Goal: Task Accomplishment & Management: Use online tool/utility

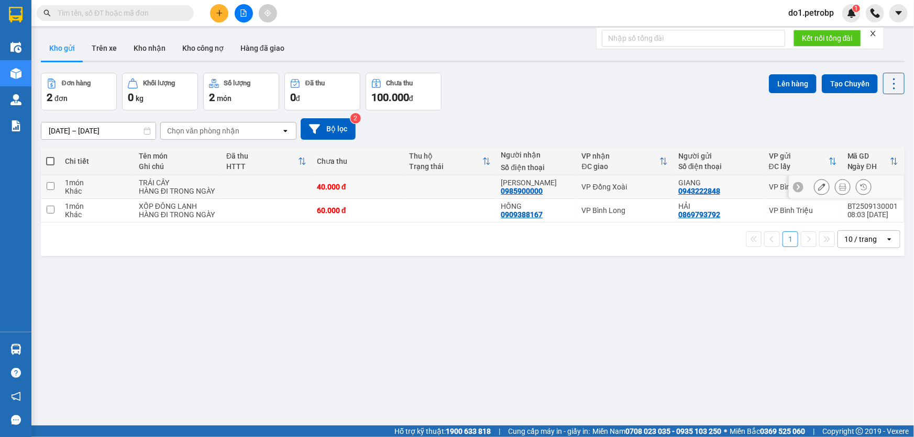
click at [445, 178] on td at bounding box center [450, 188] width 92 height 24
checkbox input "true"
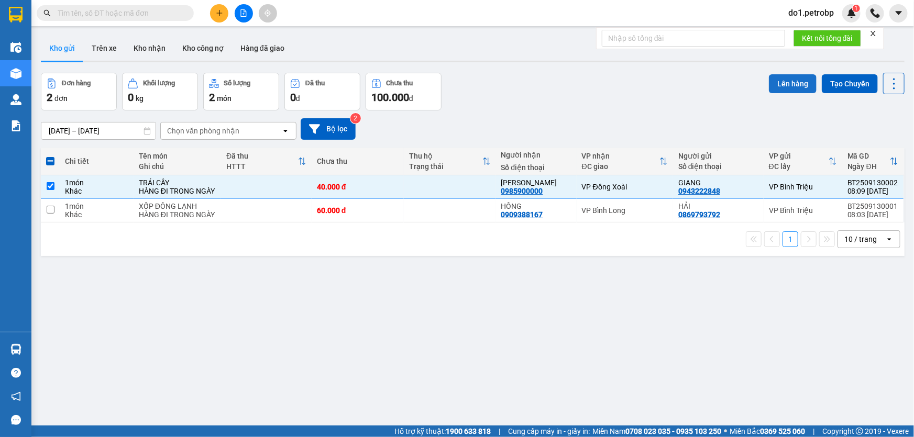
click at [781, 85] on button "Lên hàng" at bounding box center [793, 83] width 48 height 19
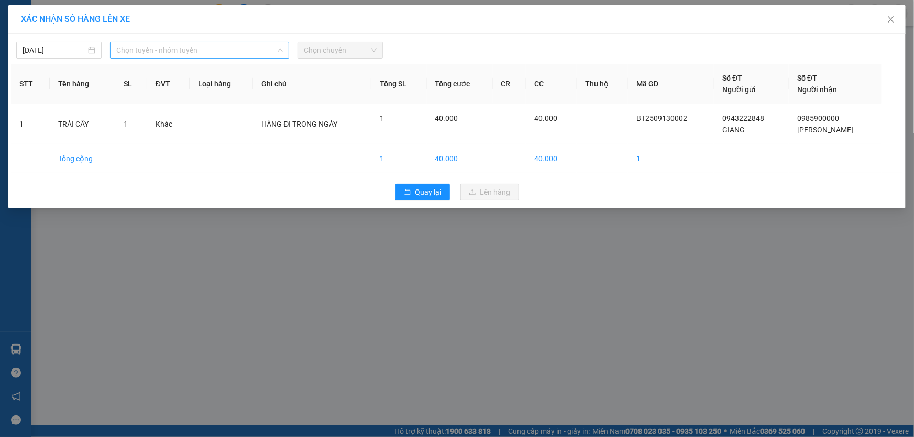
click at [263, 50] on span "Chọn tuyến - nhóm tuyến" at bounding box center [199, 50] width 167 height 16
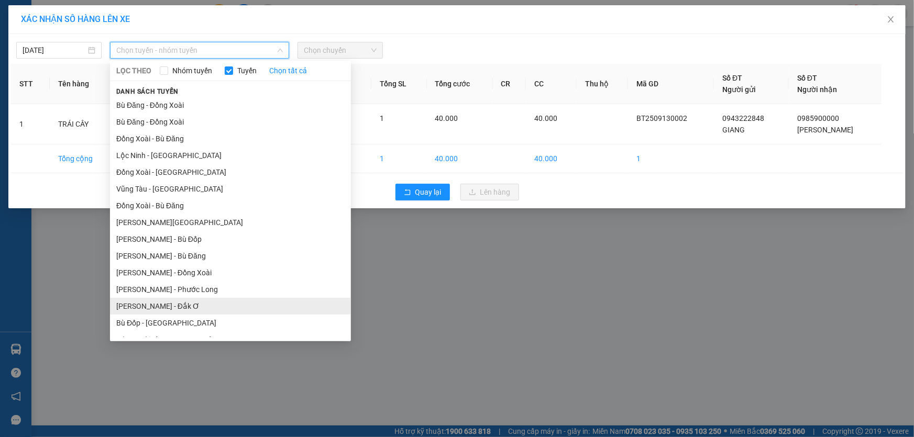
click at [240, 303] on li "Hồ Chí Minh - Đắk Ơ" at bounding box center [230, 306] width 241 height 17
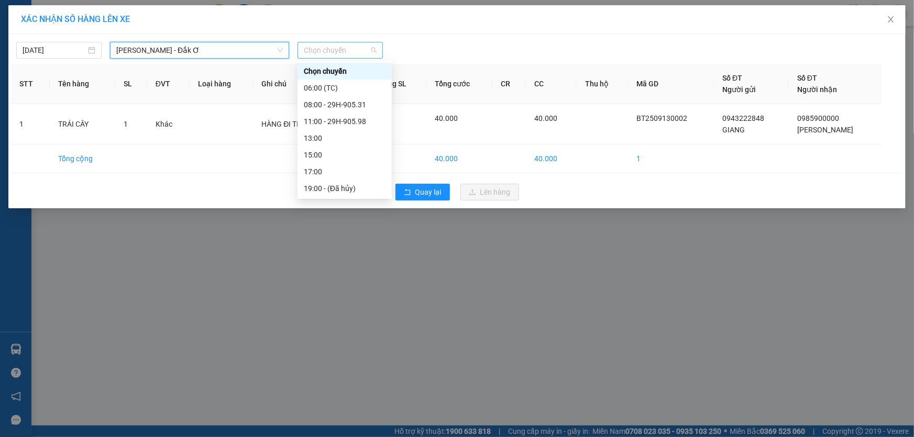
click at [338, 52] on span "Chọn chuyến" at bounding box center [340, 50] width 73 height 16
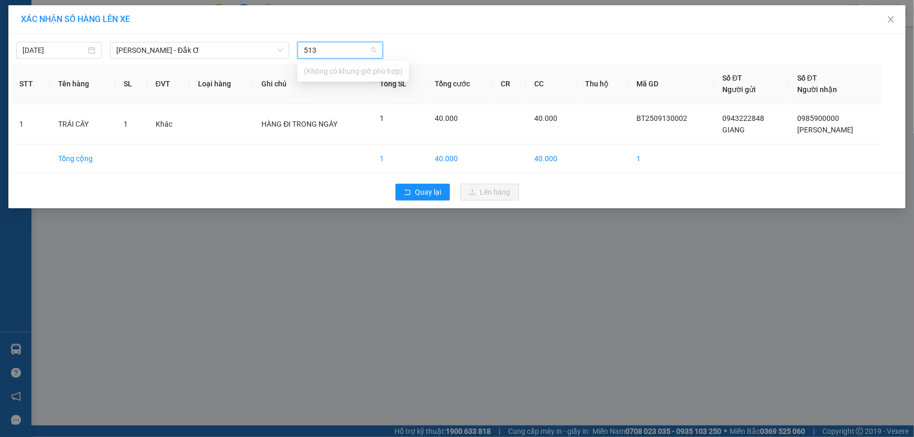
click at [353, 47] on input "513" at bounding box center [336, 50] width 65 height 16
type input "5"
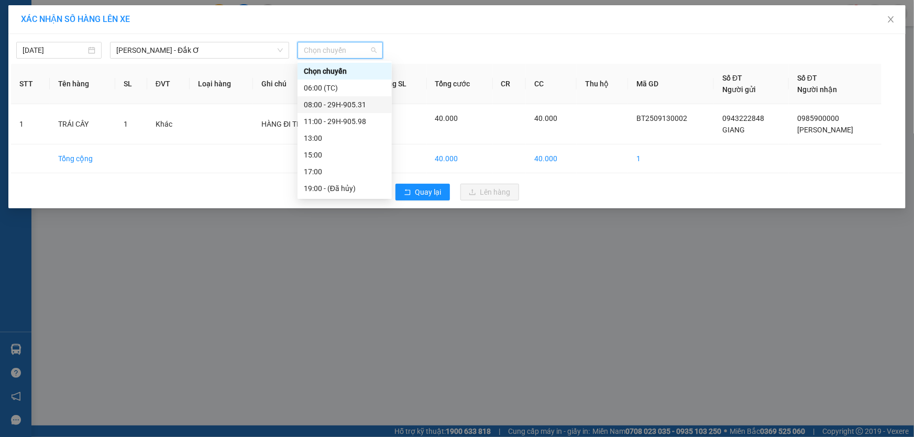
click at [352, 106] on div "08:00 - 29H-905.31" at bounding box center [345, 105] width 82 height 12
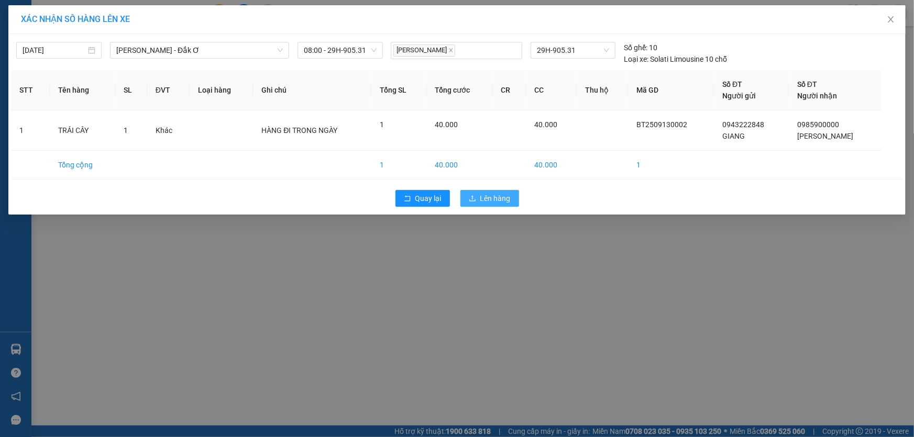
click at [491, 200] on span "Lên hàng" at bounding box center [495, 199] width 30 height 12
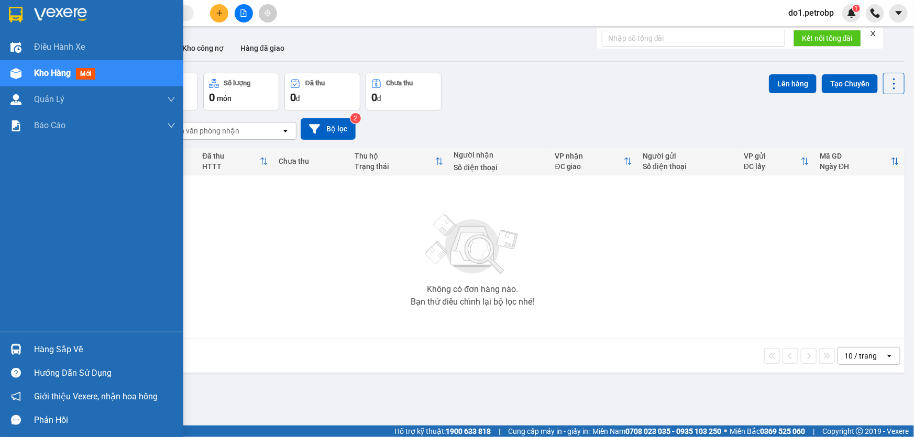
click at [13, 77] on img at bounding box center [15, 73] width 11 height 11
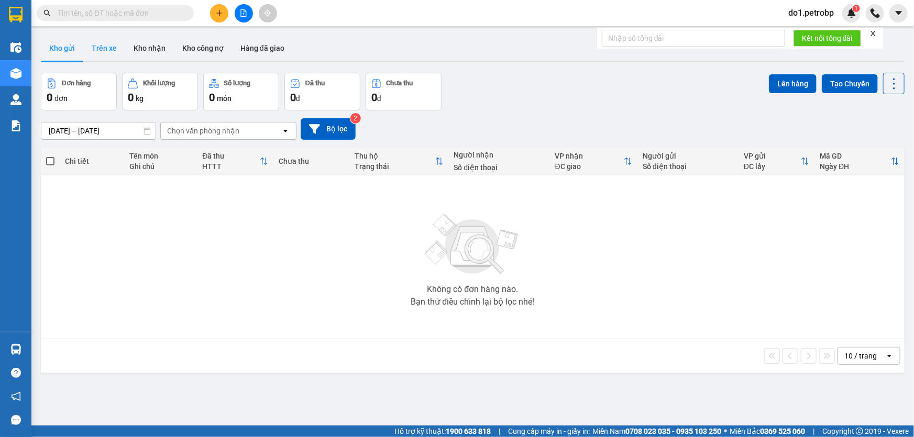
click at [106, 52] on button "Trên xe" at bounding box center [104, 48] width 42 height 25
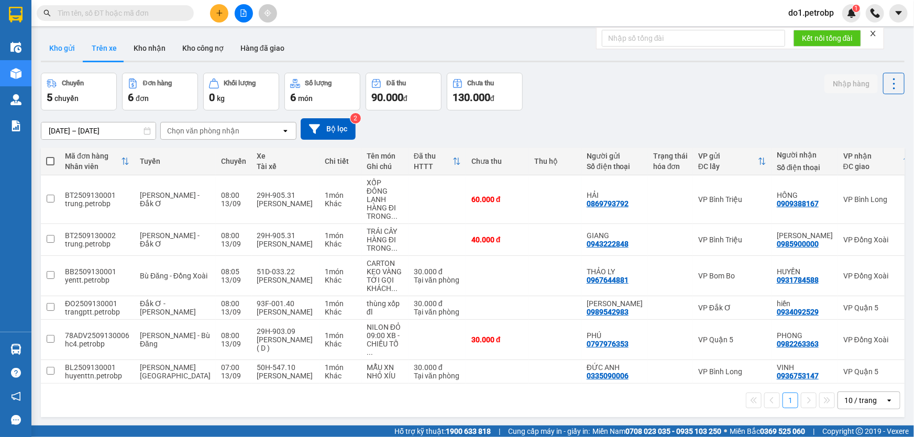
click at [67, 47] on button "Kho gửi" at bounding box center [62, 48] width 42 height 25
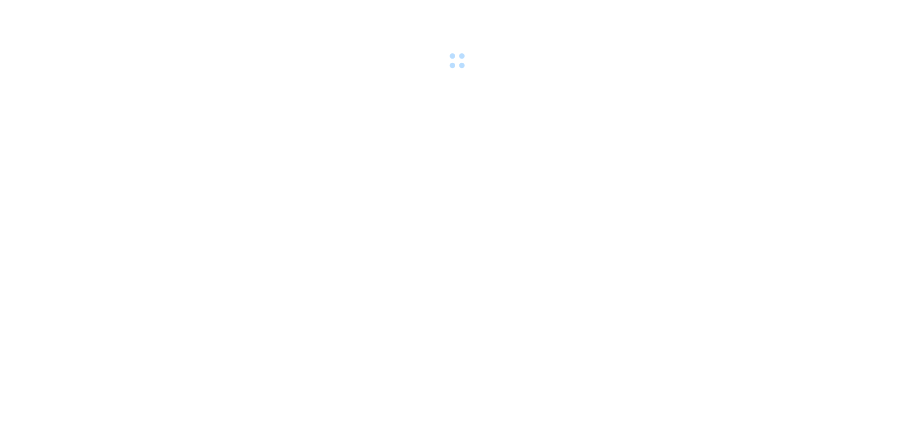
click at [260, 178] on body at bounding box center [457, 218] width 914 height 437
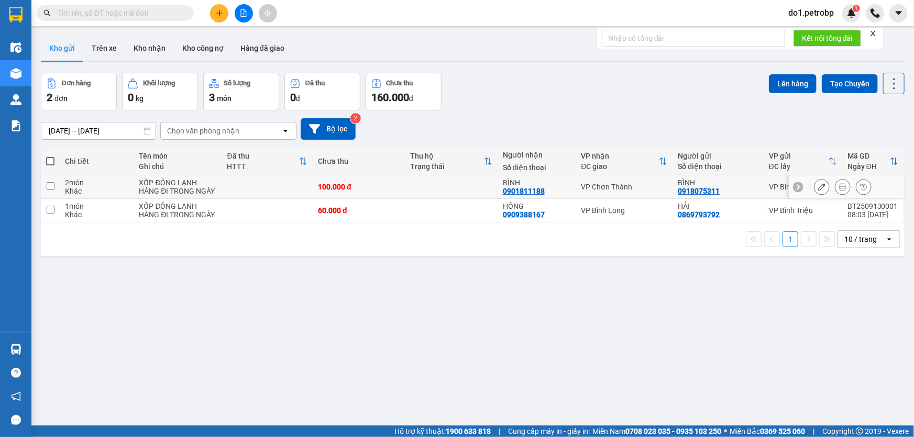
click at [260, 183] on td at bounding box center [267, 188] width 91 height 24
checkbox input "true"
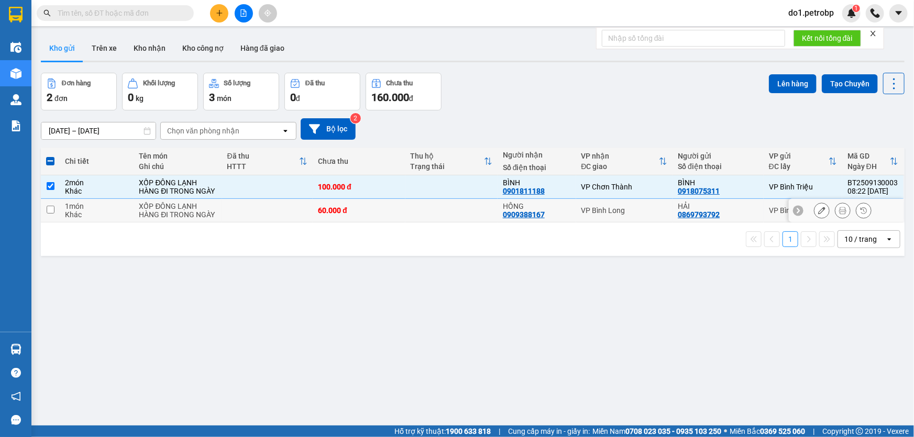
click at [258, 215] on td at bounding box center [267, 211] width 91 height 24
checkbox input "true"
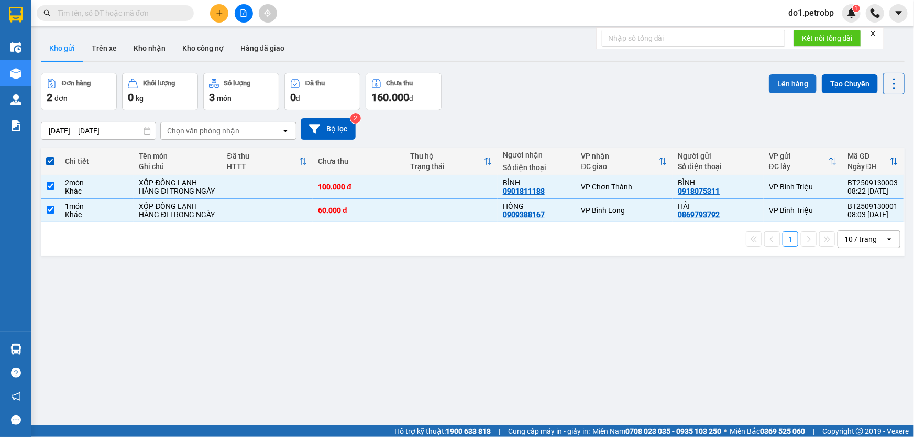
click at [779, 84] on button "Lên hàng" at bounding box center [793, 83] width 48 height 19
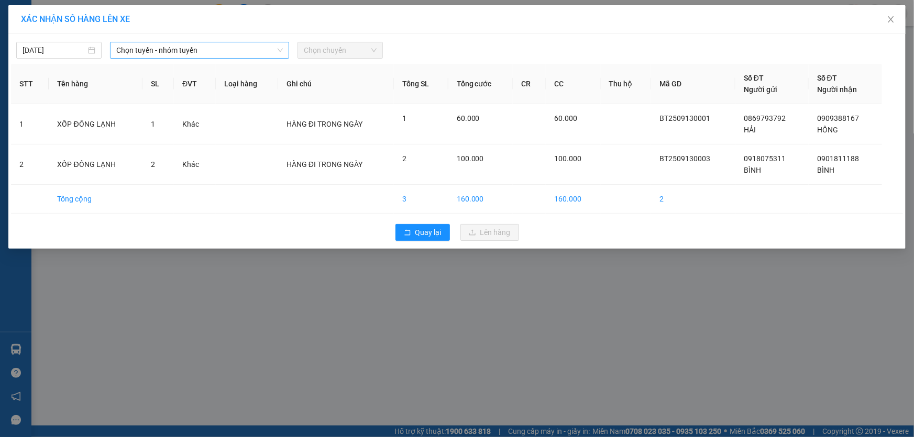
click at [269, 54] on span "Chọn tuyến - nhóm tuyến" at bounding box center [199, 50] width 167 height 16
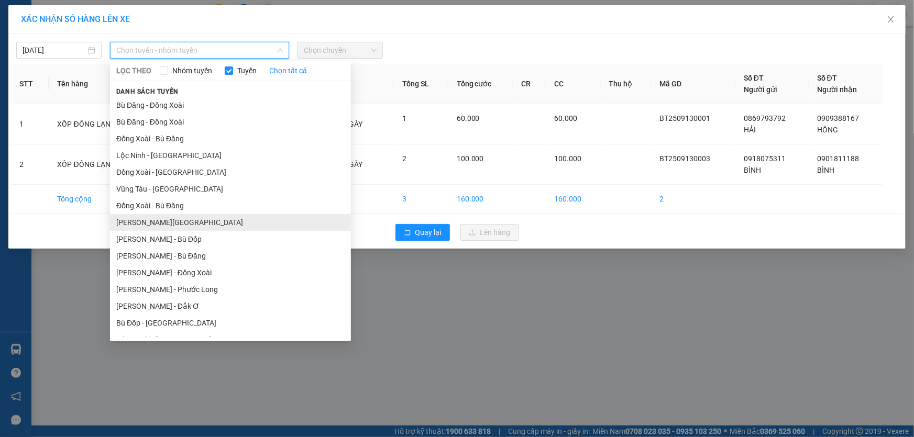
click at [260, 225] on li "[PERSON_NAME][GEOGRAPHIC_DATA]" at bounding box center [230, 222] width 241 height 17
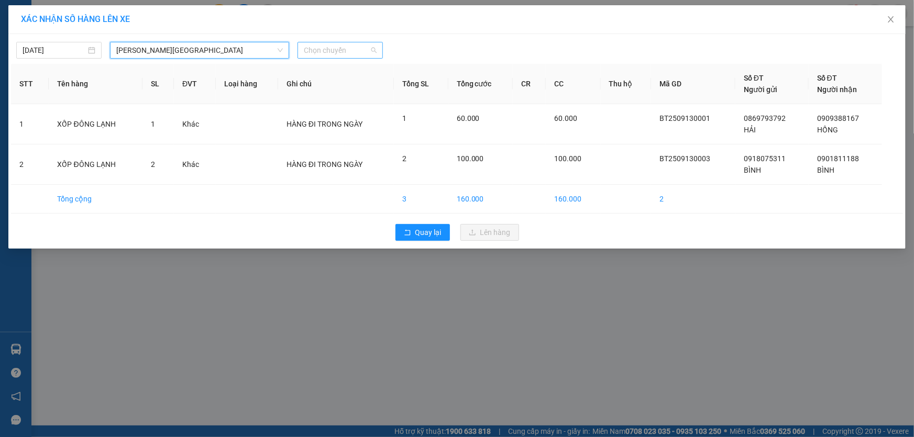
click at [329, 57] on span "Chọn chuyến" at bounding box center [340, 50] width 73 height 16
type input "479"
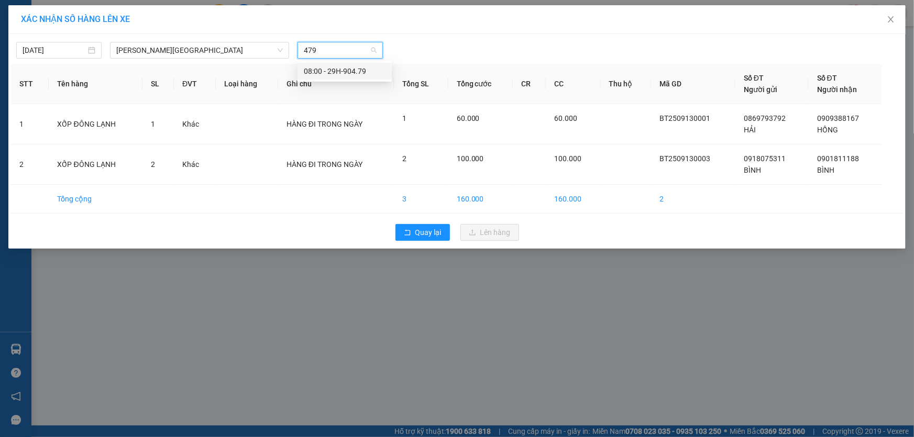
click at [328, 69] on div "08:00 - 29H-904.79" at bounding box center [345, 71] width 82 height 12
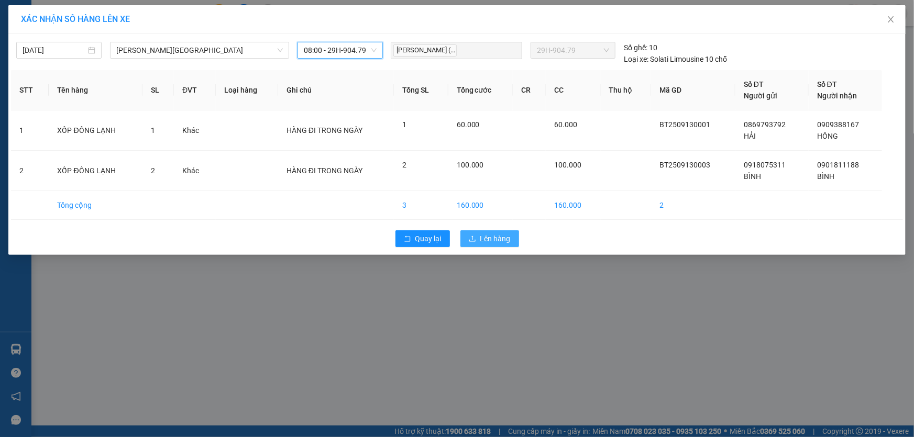
click at [479, 235] on button "Lên hàng" at bounding box center [490, 239] width 59 height 17
